Goal: Transaction & Acquisition: Obtain resource

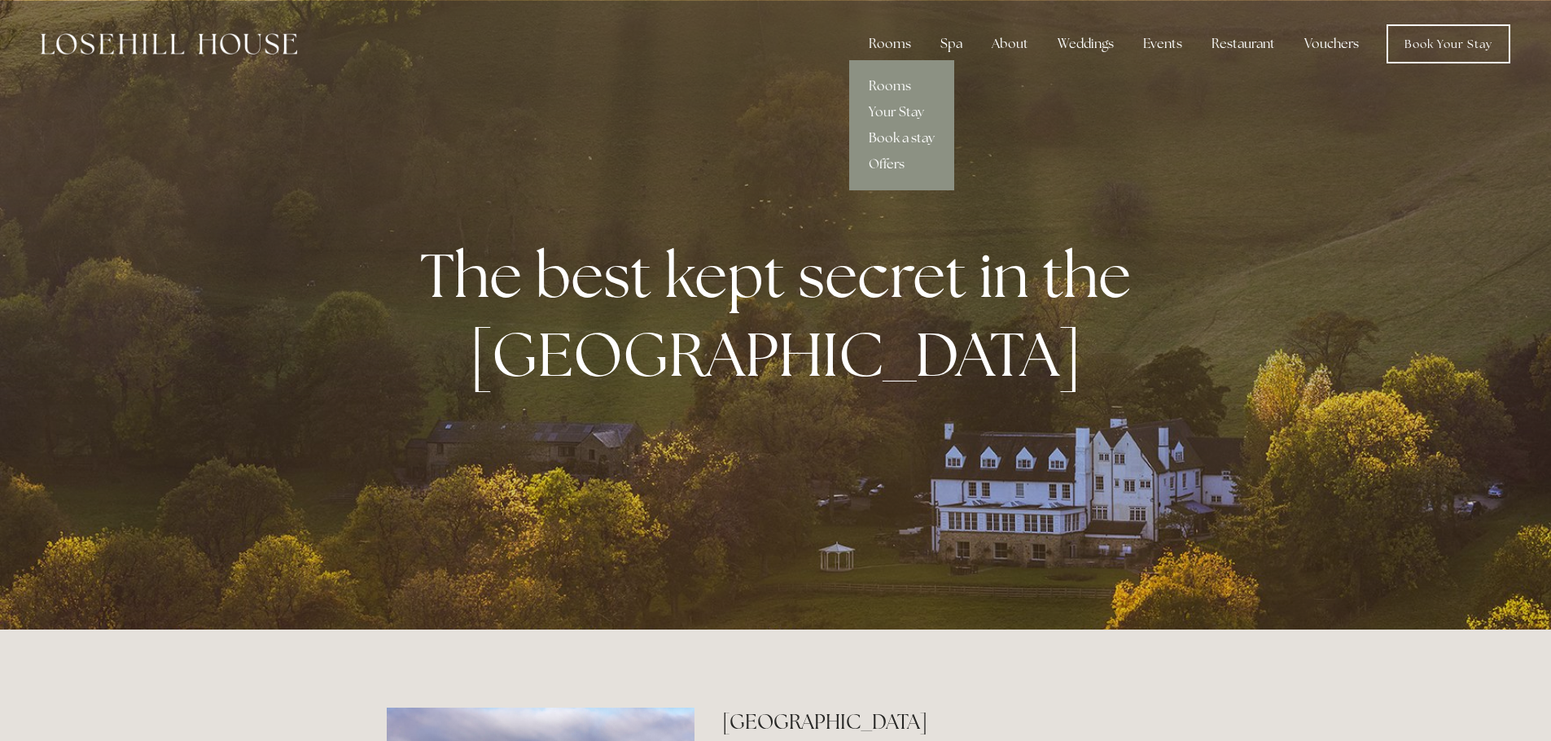
click at [894, 142] on link "Book a stay" at bounding box center [901, 138] width 105 height 26
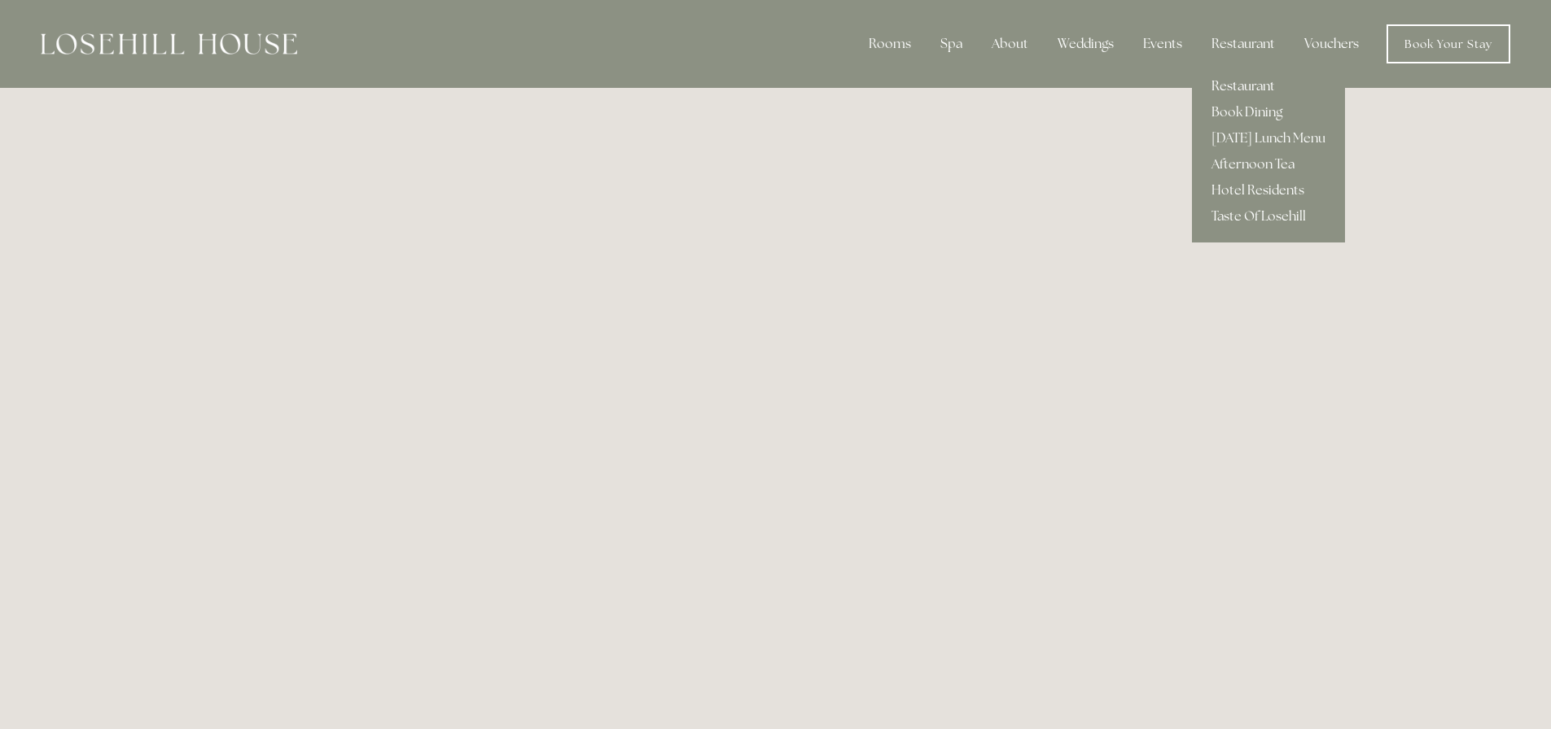
click at [1244, 87] on link "Restaurant" at bounding box center [1268, 86] width 153 height 26
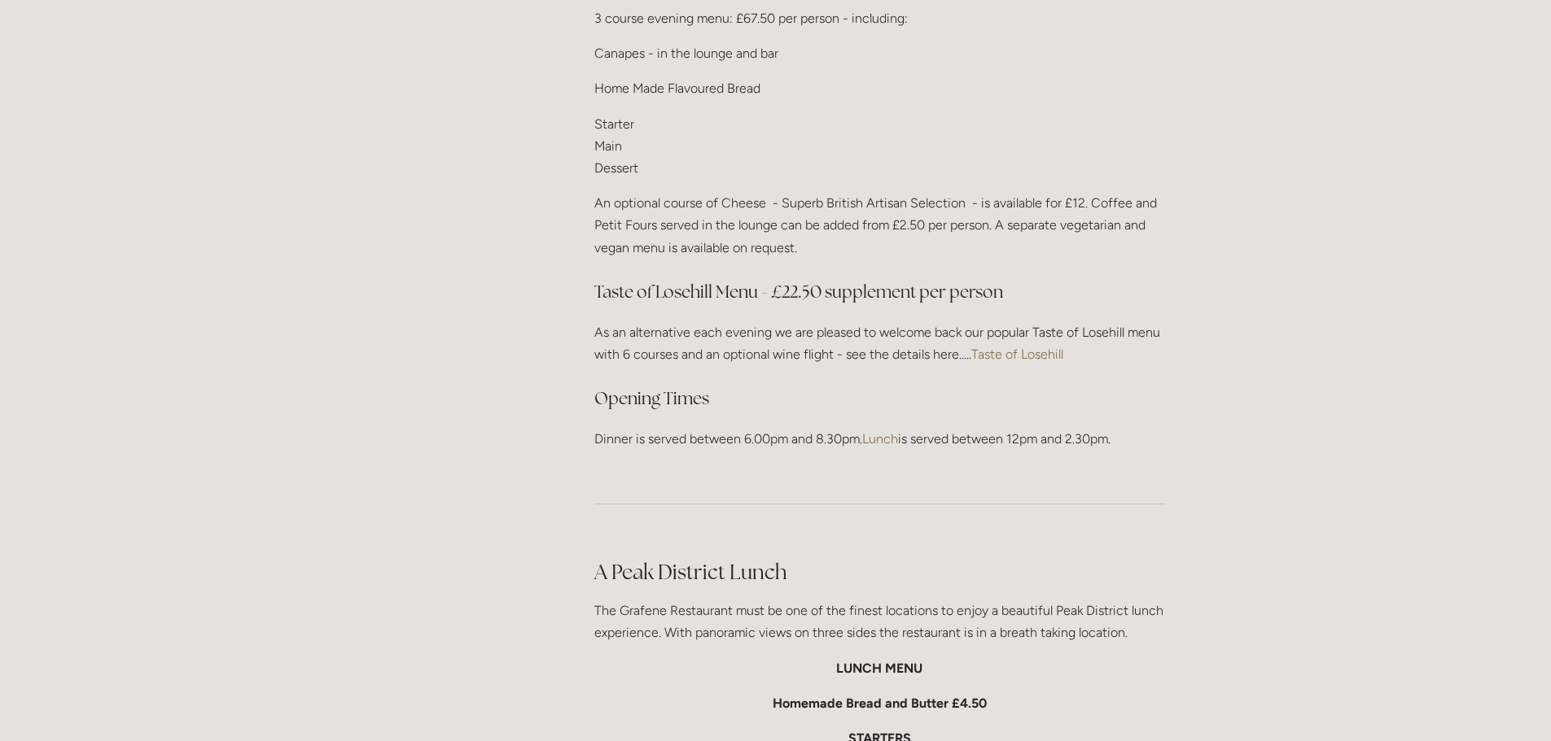
scroll to position [2360, 0]
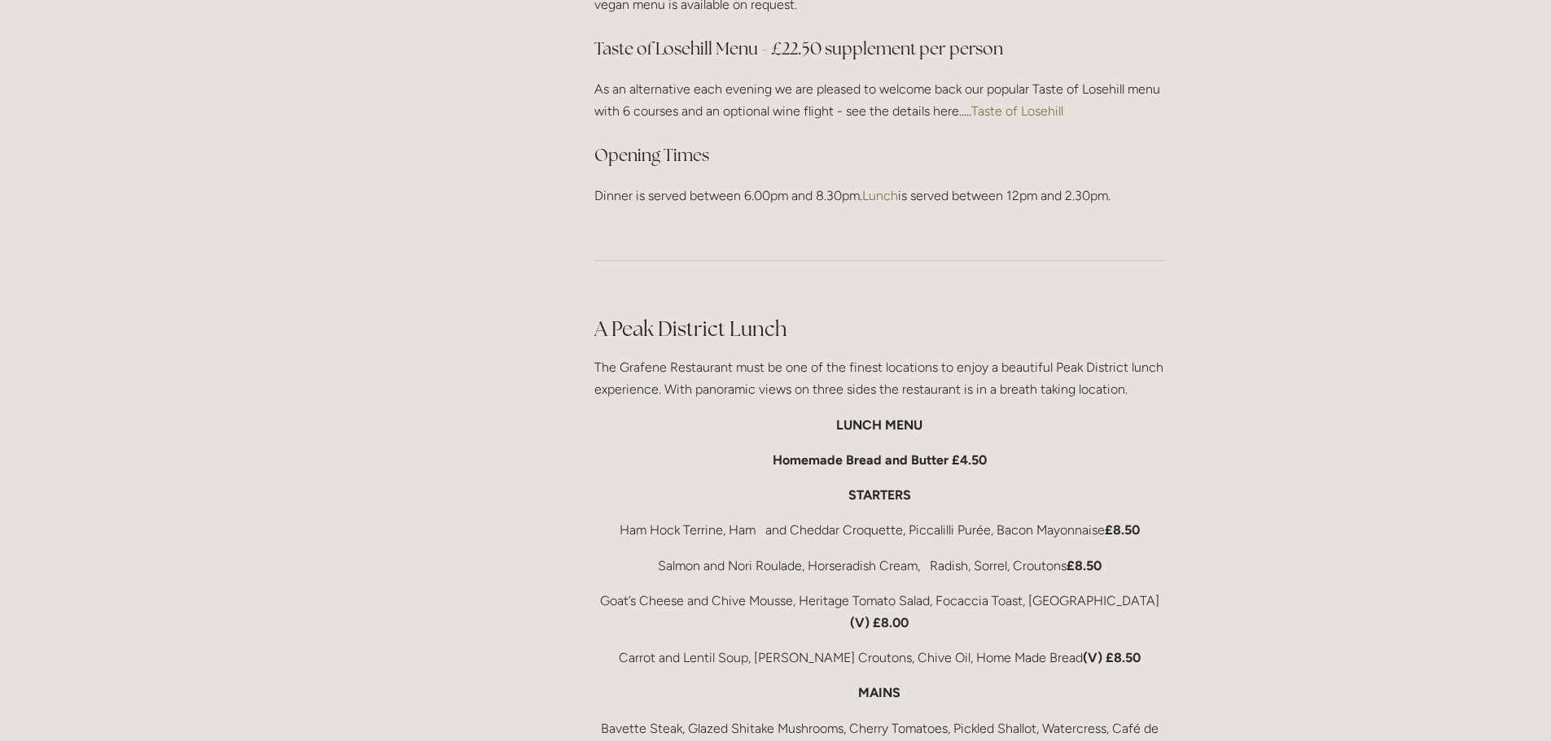
click at [1024, 105] on link "Taste of Losehill" at bounding box center [1017, 110] width 92 height 15
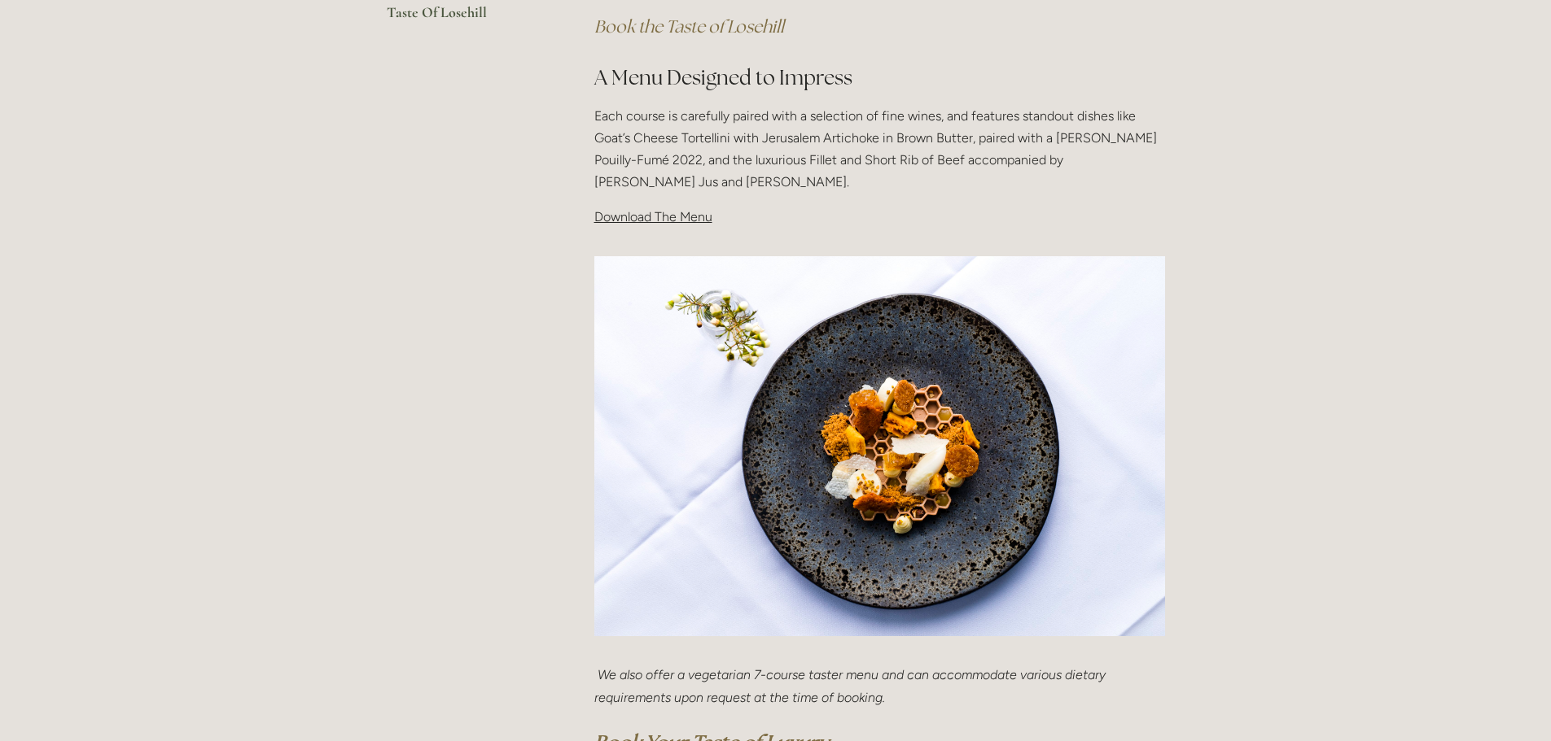
scroll to position [488, 0]
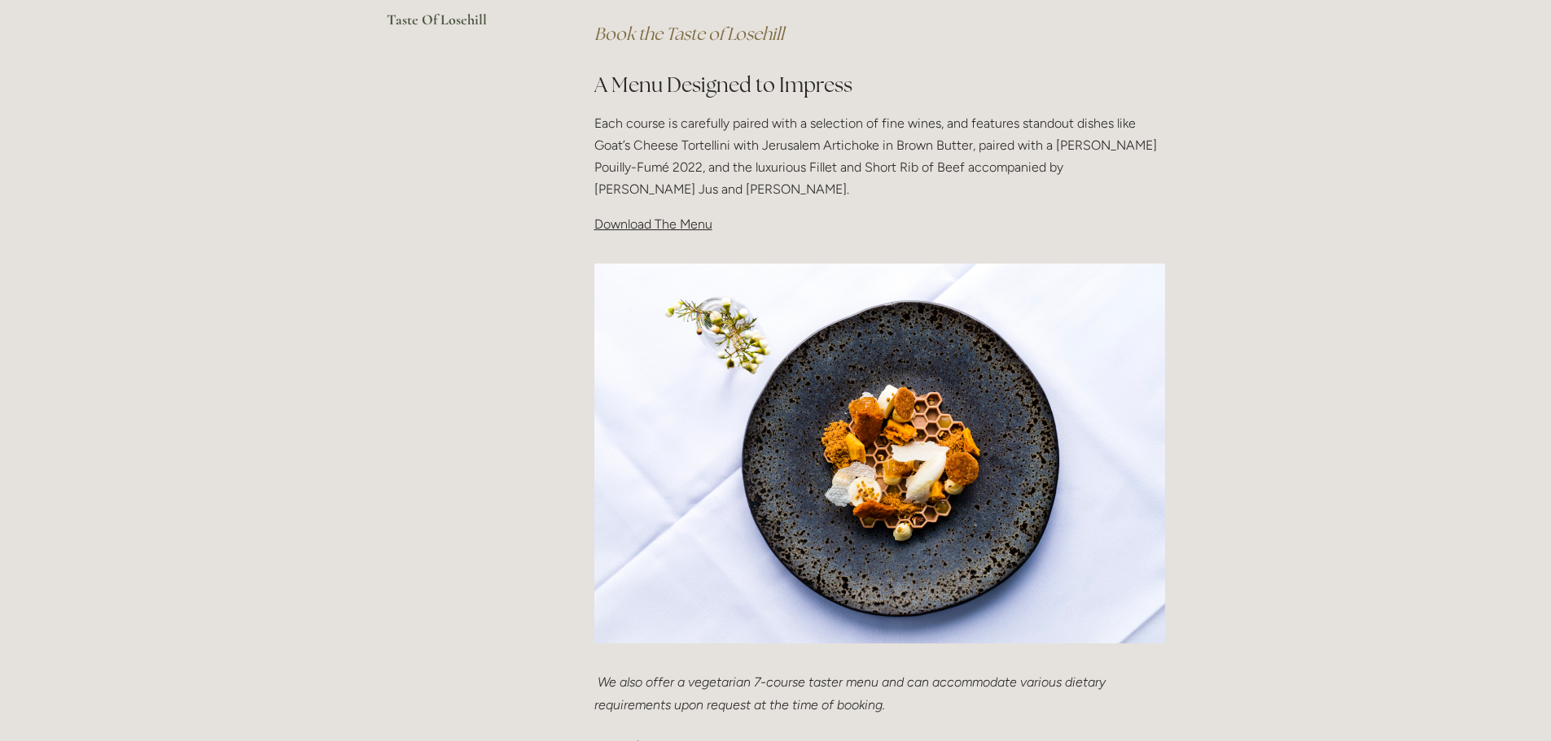
click at [645, 217] on span "Download The Menu" at bounding box center [653, 224] width 118 height 15
click at [644, 230] on span "Download The Menu" at bounding box center [653, 224] width 118 height 15
